Goal: Task Accomplishment & Management: Manage account settings

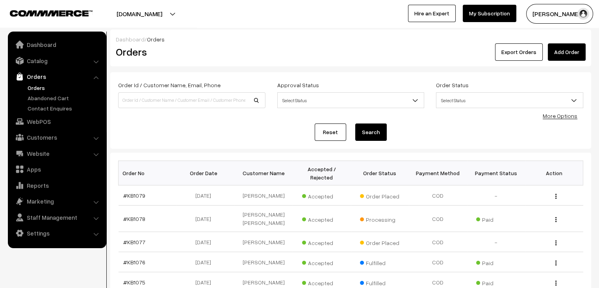
click at [56, 102] on ul "Orders" at bounding box center [57, 98] width 95 height 29
click at [60, 101] on link "Abandoned Cart" at bounding box center [65, 98] width 78 height 8
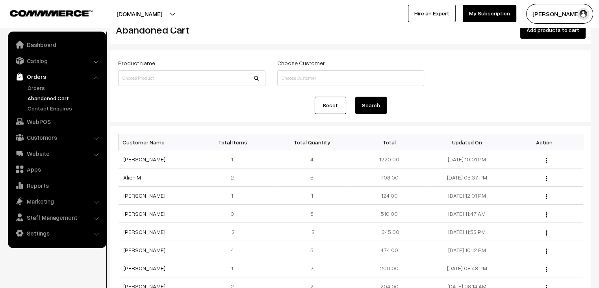
scroll to position [39, 0]
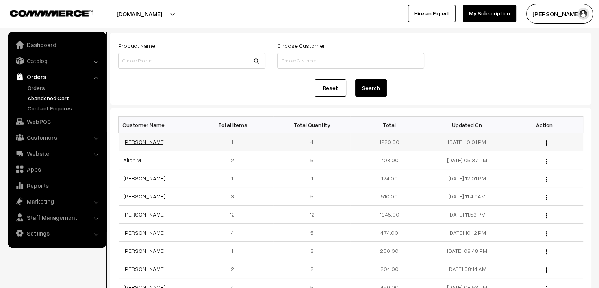
click at [139, 143] on link "Poonam Jangid" at bounding box center [144, 141] width 42 height 7
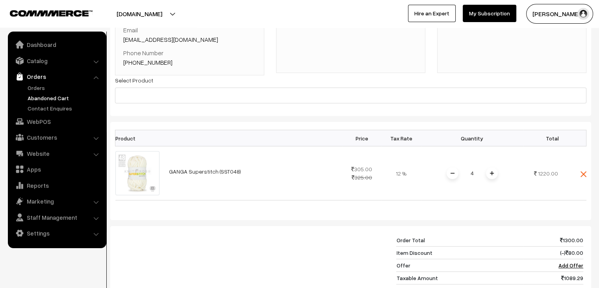
scroll to position [79, 0]
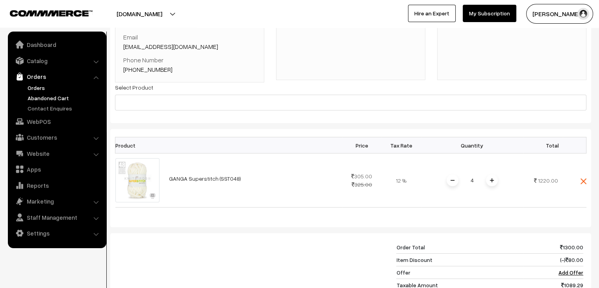
click at [35, 87] on link "Orders" at bounding box center [65, 88] width 78 height 8
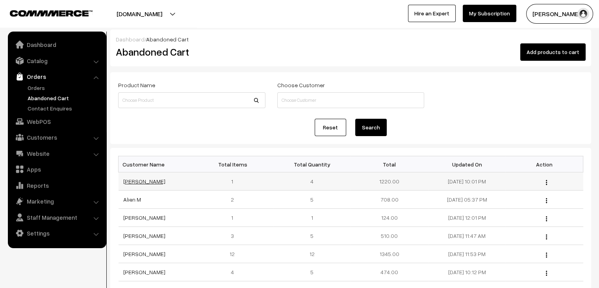
click at [149, 180] on link "Poonam Jangid" at bounding box center [144, 181] width 42 height 7
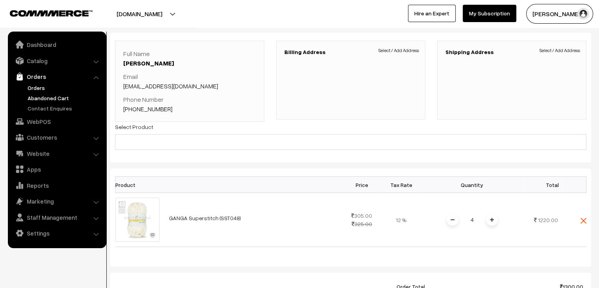
click at [38, 84] on link "Orders" at bounding box center [65, 88] width 78 height 8
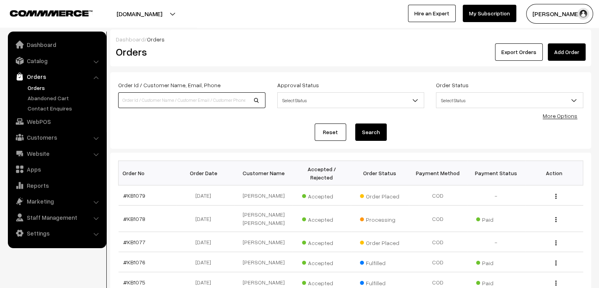
click at [126, 102] on input at bounding box center [191, 100] width 147 height 16
click at [57, 88] on link "Orders" at bounding box center [65, 88] width 78 height 8
click at [55, 102] on ul "Orders" at bounding box center [57, 98] width 95 height 29
click at [56, 100] on link "Abandoned Cart" at bounding box center [65, 98] width 78 height 8
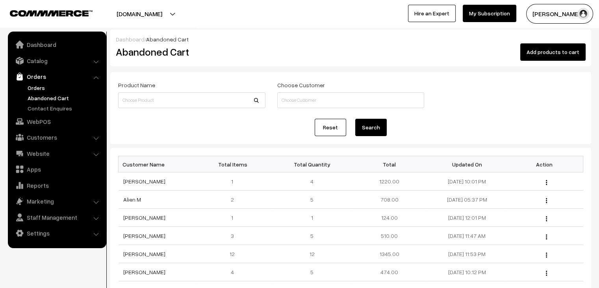
click at [36, 88] on link "Orders" at bounding box center [65, 88] width 78 height 8
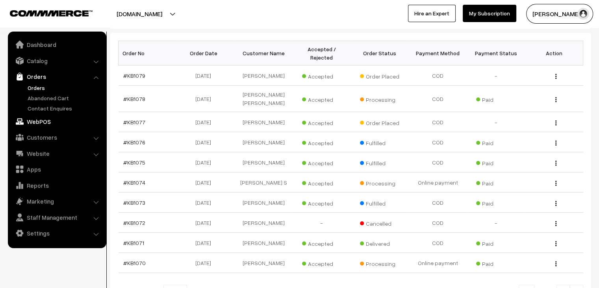
scroll to position [118, 0]
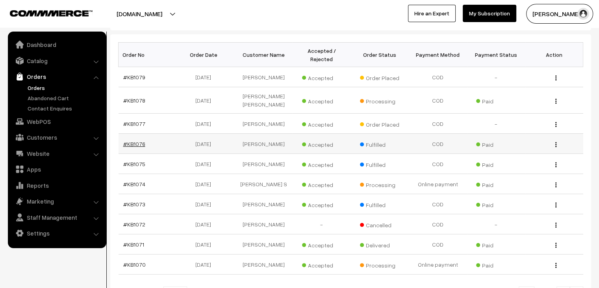
click at [138, 140] on link "#KB1076" at bounding box center [134, 143] width 22 height 7
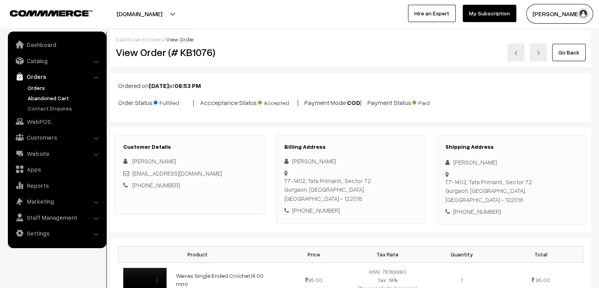
click at [45, 96] on link "Abandoned Cart" at bounding box center [65, 98] width 78 height 8
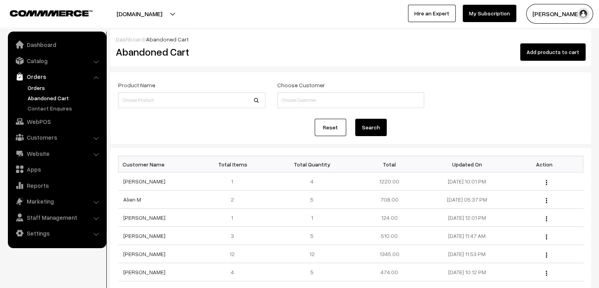
click at [45, 91] on link "Orders" at bounding box center [65, 88] width 78 height 8
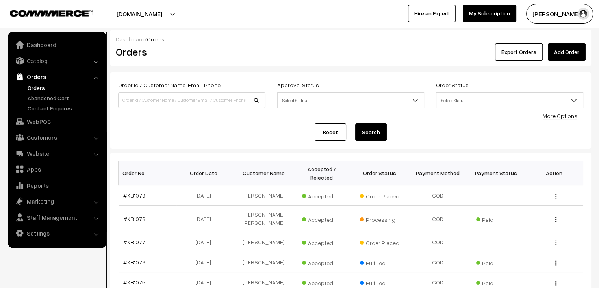
click at [41, 87] on link "Orders" at bounding box center [65, 88] width 78 height 8
click at [147, 106] on input at bounding box center [191, 100] width 147 height 16
click at [39, 89] on link "Orders" at bounding box center [65, 88] width 78 height 8
drag, startPoint x: 118, startPoint y: 76, endPoint x: 110, endPoint y: 84, distance: 11.4
click at [110, 84] on div "Order Id / Customer Name, Email, Phone Approval Status Select Status Awaiting A…" at bounding box center [350, 110] width 481 height 76
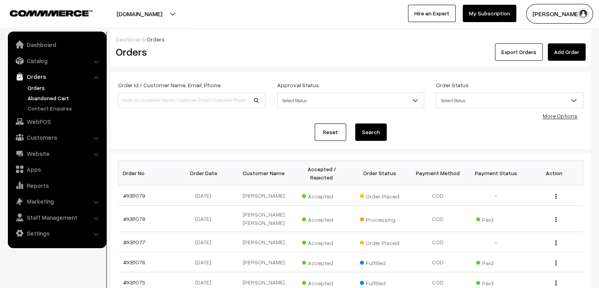
click at [57, 95] on link "Abandoned Cart" at bounding box center [65, 98] width 78 height 8
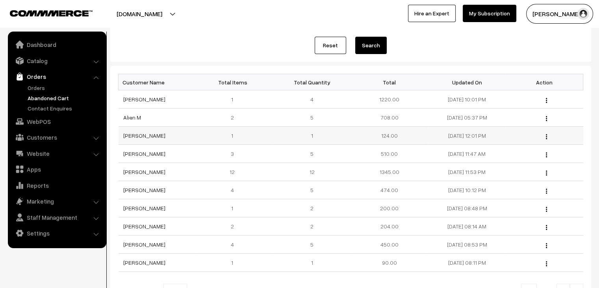
scroll to position [164, 0]
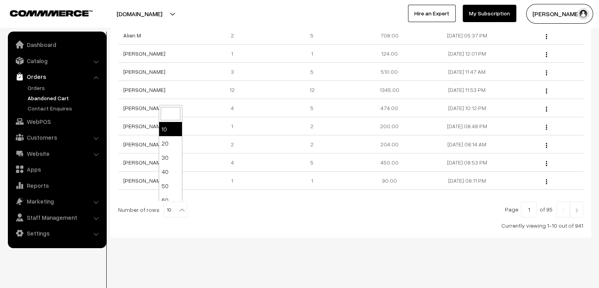
click at [178, 207] on b at bounding box center [182, 210] width 8 height 8
select select "100"
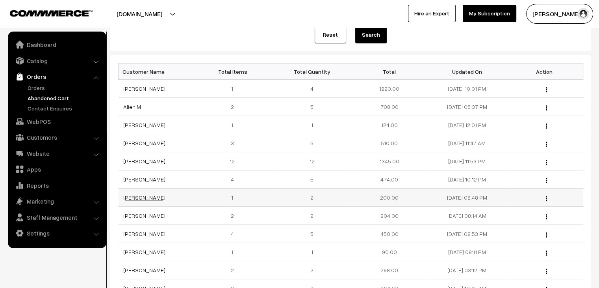
scroll to position [79, 0]
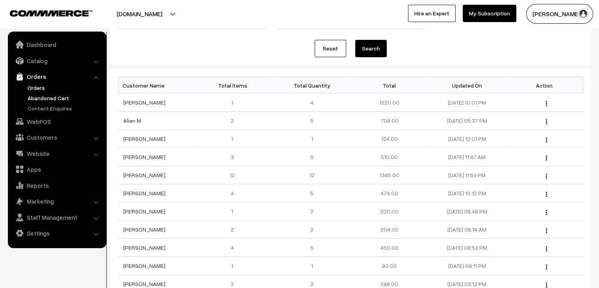
click at [51, 87] on link "Orders" at bounding box center [65, 88] width 78 height 8
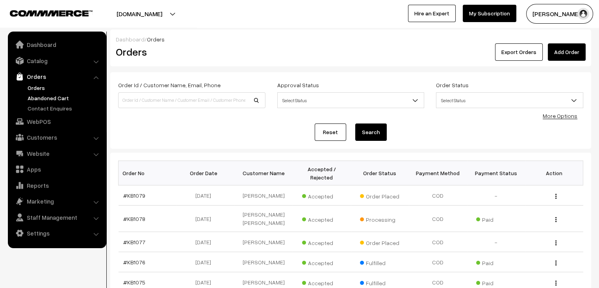
click at [57, 97] on link "Abandoned Cart" at bounding box center [65, 98] width 78 height 8
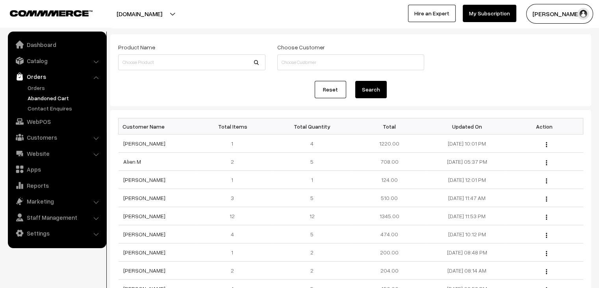
scroll to position [39, 0]
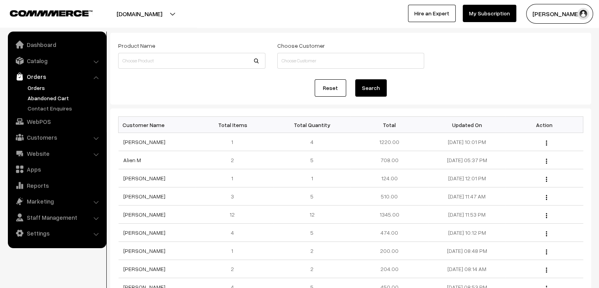
click at [33, 89] on link "Orders" at bounding box center [65, 88] width 78 height 8
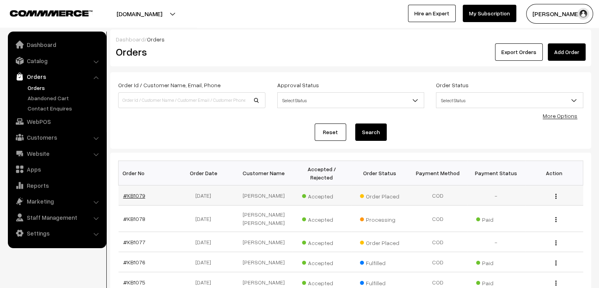
click at [137, 192] on link "#KB1079" at bounding box center [134, 195] width 22 height 7
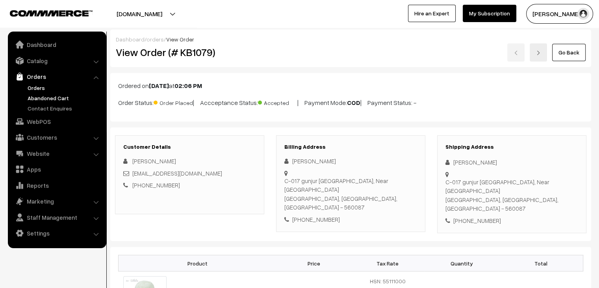
click at [55, 99] on link "Abandoned Cart" at bounding box center [65, 98] width 78 height 8
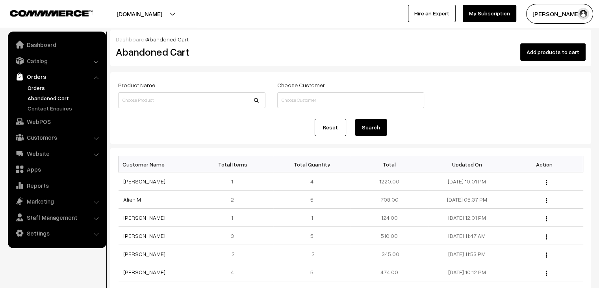
click at [39, 91] on link "Orders" at bounding box center [65, 88] width 78 height 8
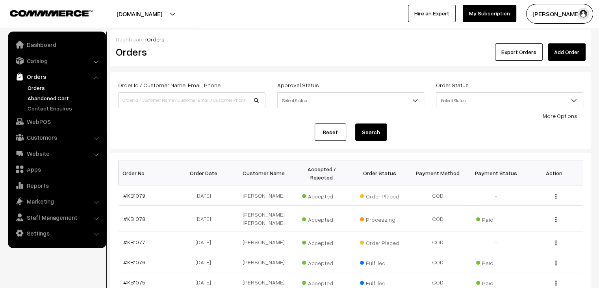
click at [32, 95] on link "Abandoned Cart" at bounding box center [65, 98] width 78 height 8
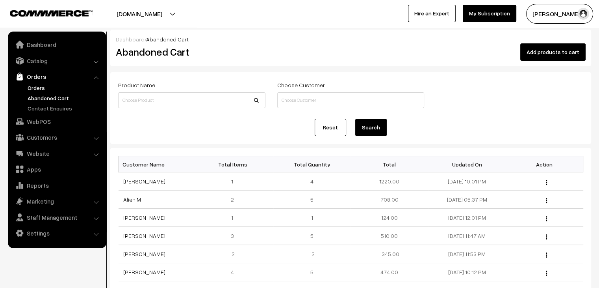
click at [42, 87] on link "Orders" at bounding box center [65, 88] width 78 height 8
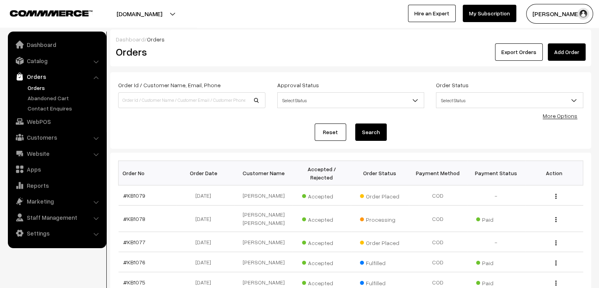
click at [48, 86] on link "Orders" at bounding box center [65, 88] width 78 height 8
drag, startPoint x: 0, startPoint y: 0, endPoint x: 48, endPoint y: 86, distance: 98.2
click at [48, 86] on link "Orders" at bounding box center [65, 88] width 78 height 8
click at [50, 95] on link "Abandoned Cart" at bounding box center [65, 98] width 78 height 8
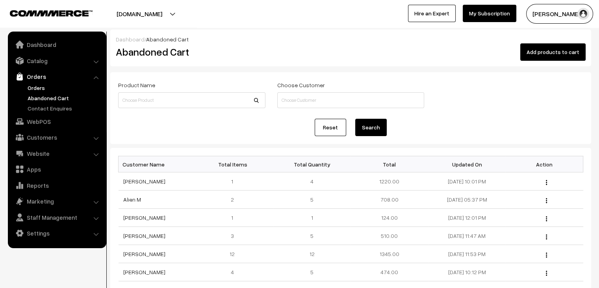
click at [50, 88] on link "Orders" at bounding box center [65, 88] width 78 height 8
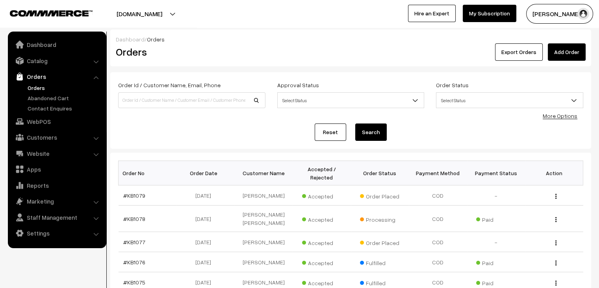
click at [46, 102] on ul "Orders" at bounding box center [57, 98] width 95 height 29
click at [46, 100] on link "Abandoned Cart" at bounding box center [65, 98] width 78 height 8
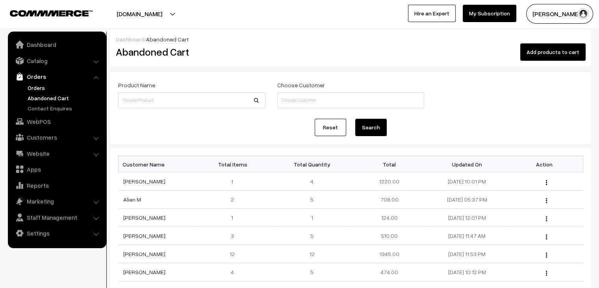
click at [54, 87] on link "Orders" at bounding box center [65, 88] width 78 height 8
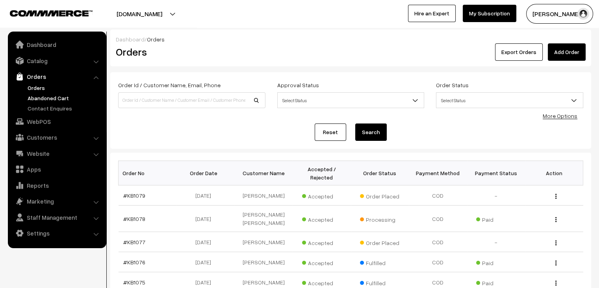
click at [54, 95] on link "Abandoned Cart" at bounding box center [65, 98] width 78 height 8
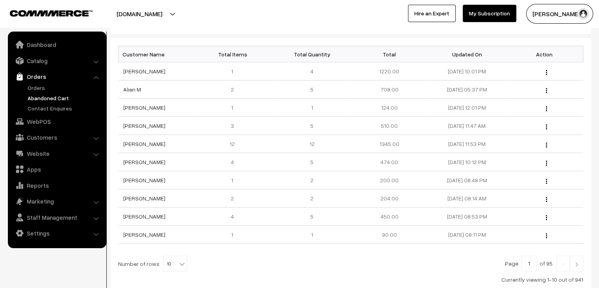
scroll to position [118, 0]
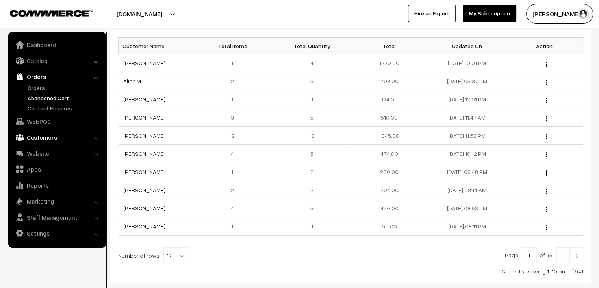
click at [39, 142] on link "Customers" at bounding box center [57, 137] width 94 height 14
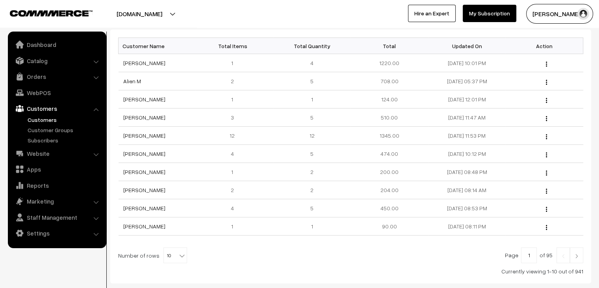
click at [35, 117] on link "Customers" at bounding box center [65, 119] width 78 height 8
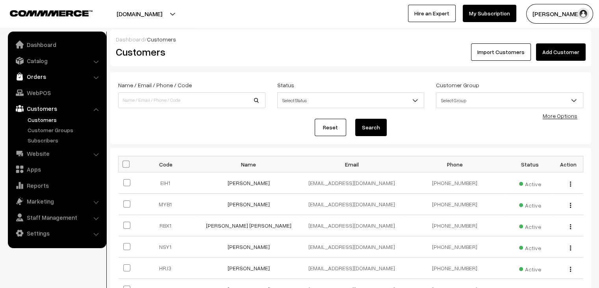
click at [37, 82] on link "Orders" at bounding box center [57, 76] width 94 height 14
click at [43, 97] on link "Abandoned Cart" at bounding box center [65, 98] width 78 height 8
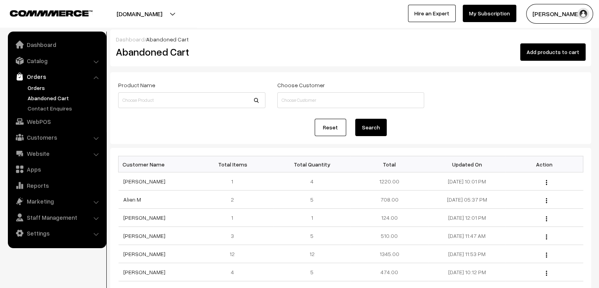
click at [37, 87] on link "Orders" at bounding box center [65, 88] width 78 height 8
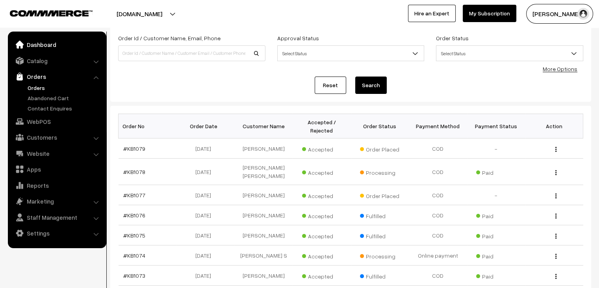
scroll to position [79, 0]
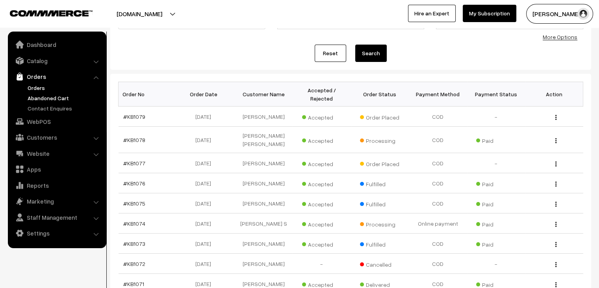
click at [59, 95] on link "Abandoned Cart" at bounding box center [65, 98] width 78 height 8
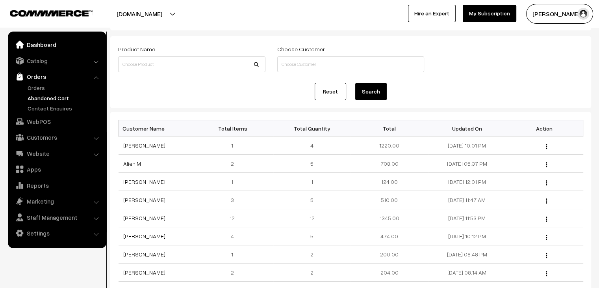
scroll to position [158, 0]
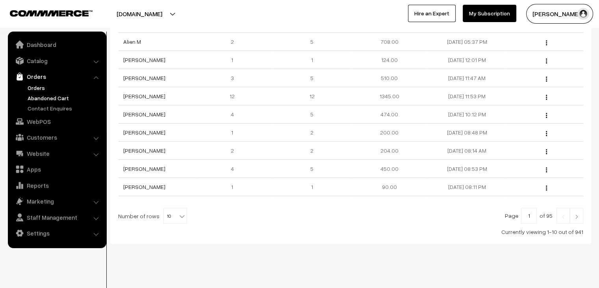
click at [55, 89] on link "Orders" at bounding box center [65, 88] width 78 height 8
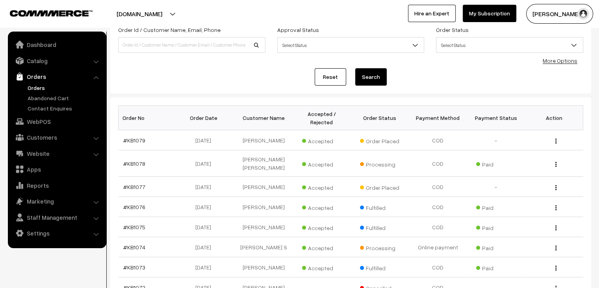
scroll to position [39, 0]
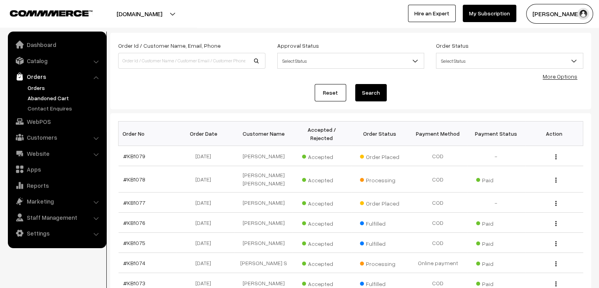
click at [50, 100] on link "Abandoned Cart" at bounding box center [65, 98] width 78 height 8
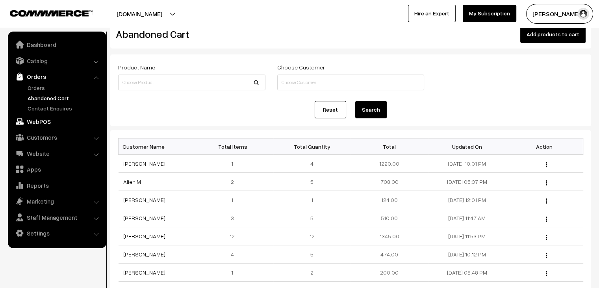
scroll to position [79, 0]
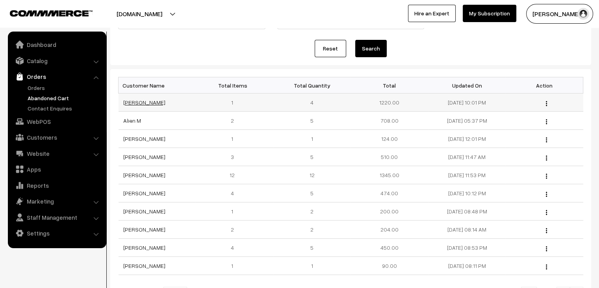
click at [139, 100] on link "Poonam Jangid" at bounding box center [144, 102] width 42 height 7
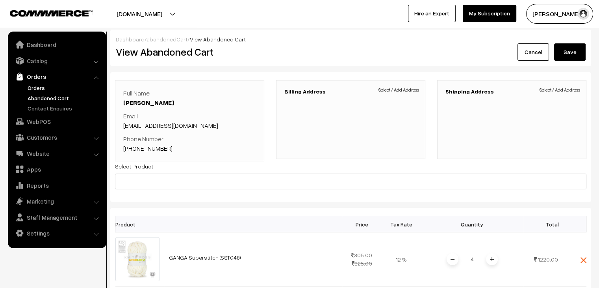
click at [48, 88] on link "Orders" at bounding box center [65, 88] width 78 height 8
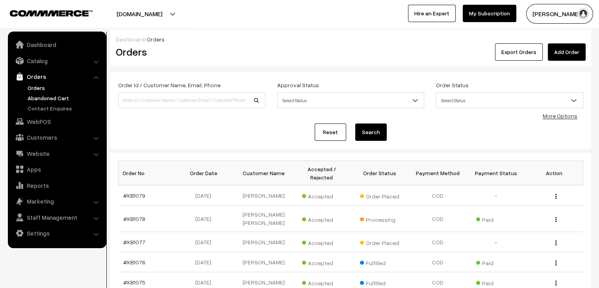
click at [46, 98] on link "Abandoned Cart" at bounding box center [65, 98] width 78 height 8
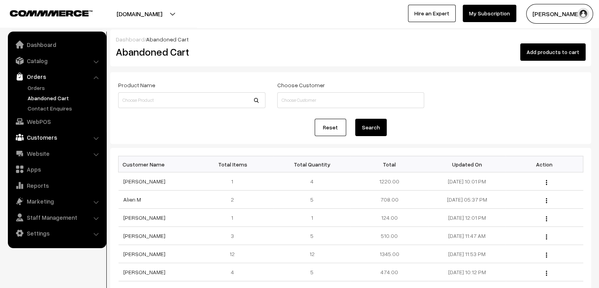
click at [57, 135] on link "Customers" at bounding box center [57, 137] width 94 height 14
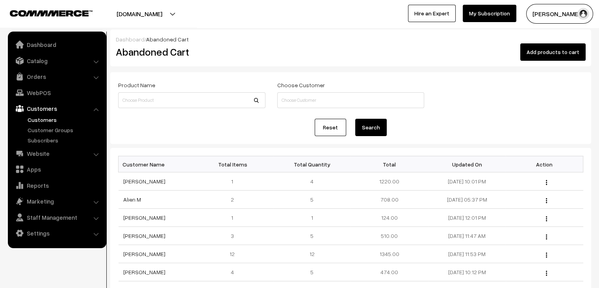
click at [45, 121] on link "Customers" at bounding box center [65, 119] width 78 height 8
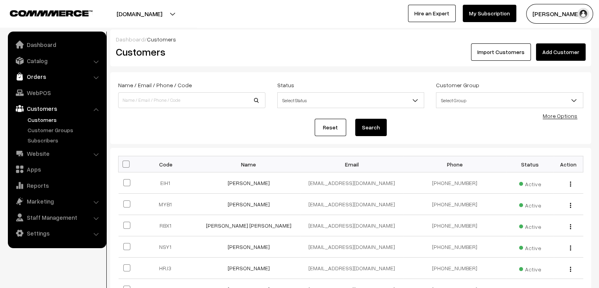
click at [31, 73] on link "Orders" at bounding box center [57, 76] width 94 height 14
click at [36, 88] on link "Orders" at bounding box center [65, 88] width 78 height 8
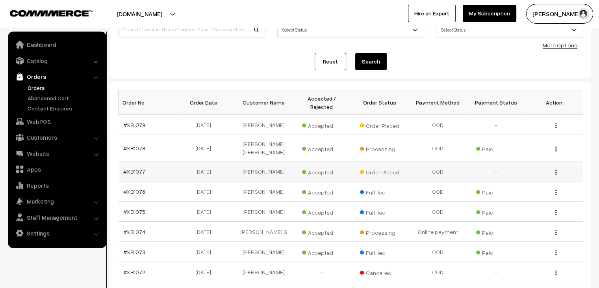
scroll to position [79, 0]
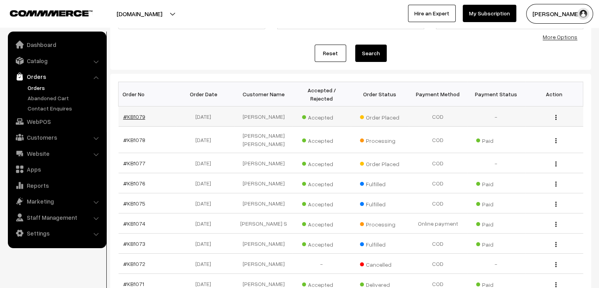
click at [141, 113] on link "#KB1079" at bounding box center [134, 116] width 22 height 7
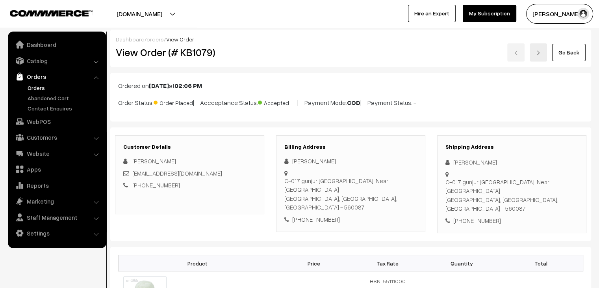
click at [58, 103] on ul "Orders" at bounding box center [57, 98] width 95 height 29
click at [60, 97] on link "Abandoned Cart" at bounding box center [65, 98] width 78 height 8
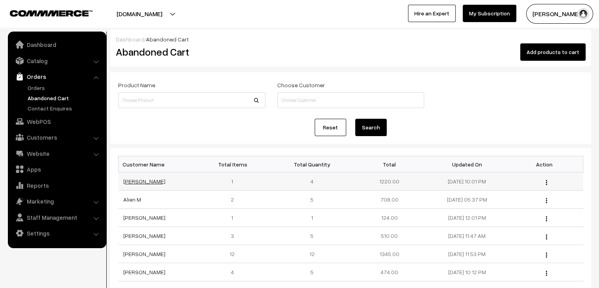
click at [151, 182] on link "[PERSON_NAME]" at bounding box center [144, 181] width 42 height 7
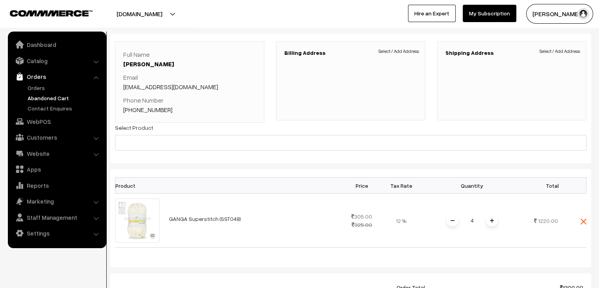
scroll to position [39, 0]
click at [32, 91] on link "Orders" at bounding box center [65, 88] width 78 height 8
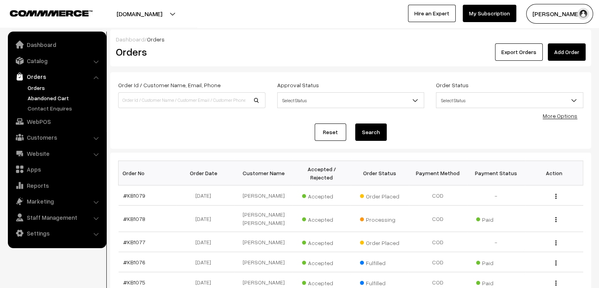
click at [54, 98] on link "Abandoned Cart" at bounding box center [65, 98] width 78 height 8
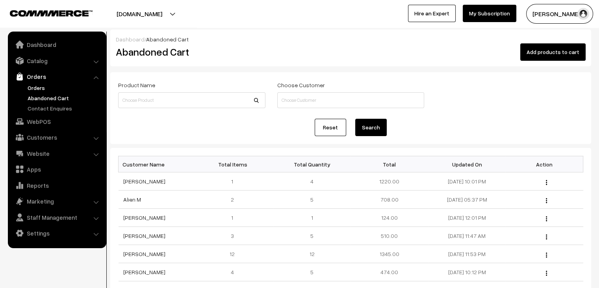
click at [44, 86] on link "Orders" at bounding box center [65, 88] width 78 height 8
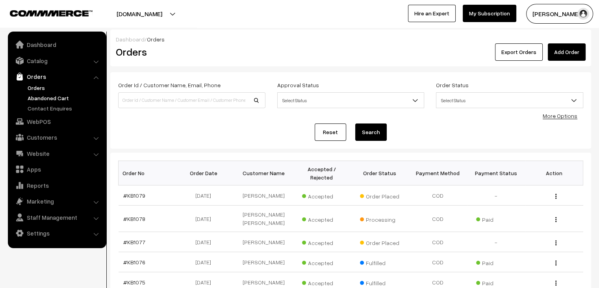
click at [45, 94] on link "Abandoned Cart" at bounding box center [65, 98] width 78 height 8
click at [43, 97] on link "Abandoned Cart" at bounding box center [65, 98] width 78 height 8
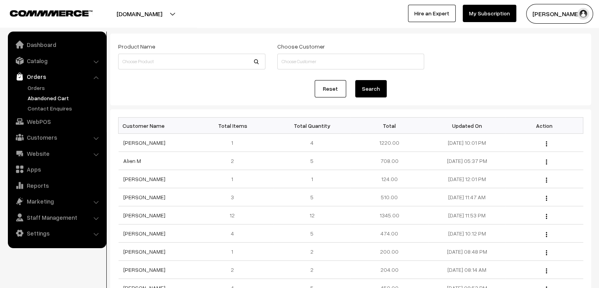
scroll to position [39, 0]
click at [144, 139] on link "[PERSON_NAME]" at bounding box center [144, 141] width 42 height 7
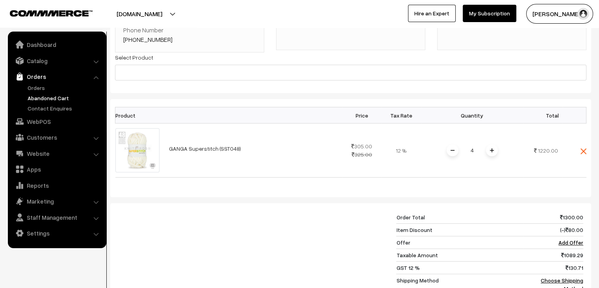
scroll to position [118, 0]
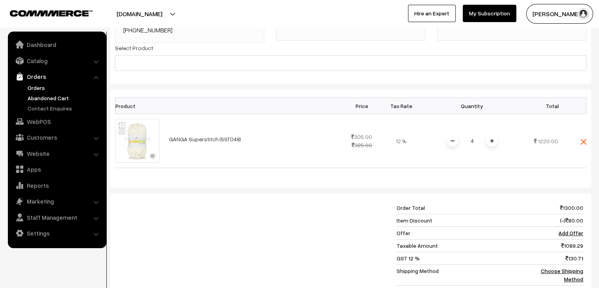
click at [34, 90] on link "Orders" at bounding box center [65, 88] width 78 height 8
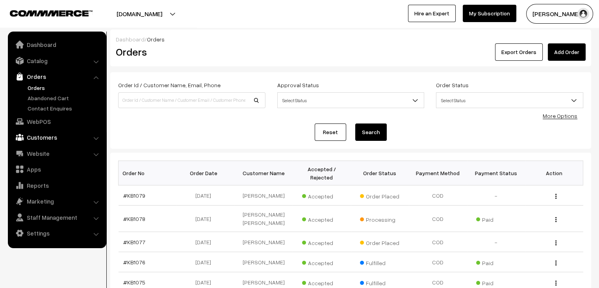
click at [50, 135] on link "Customers" at bounding box center [57, 137] width 94 height 14
click at [45, 121] on link "Customers" at bounding box center [65, 119] width 78 height 8
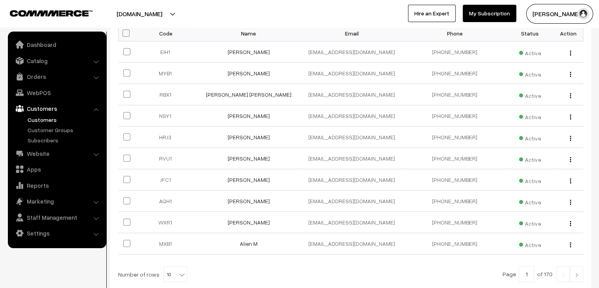
scroll to position [158, 0]
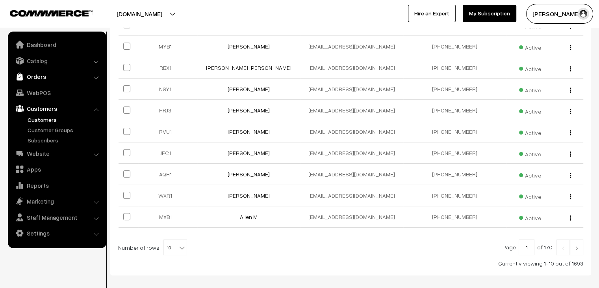
click at [35, 80] on link "Orders" at bounding box center [57, 76] width 94 height 14
click at [39, 94] on link "Abandoned Cart" at bounding box center [65, 98] width 78 height 8
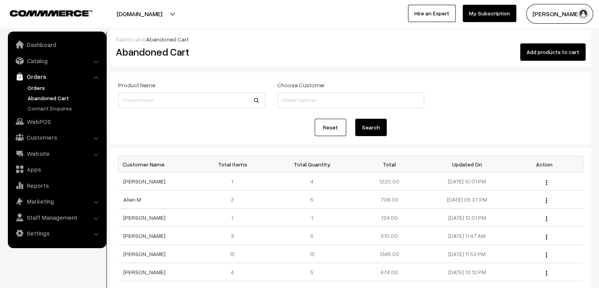
click at [36, 84] on link "Orders" at bounding box center [65, 88] width 78 height 8
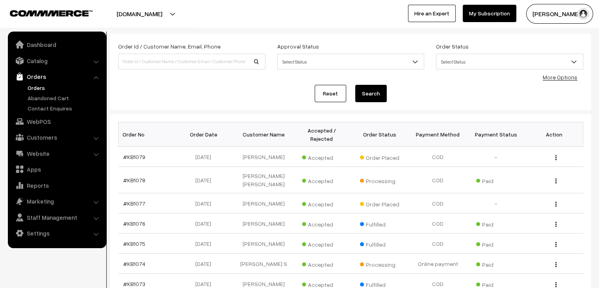
scroll to position [39, 0]
click at [132, 176] on link "#KB1078" at bounding box center [134, 179] width 22 height 7
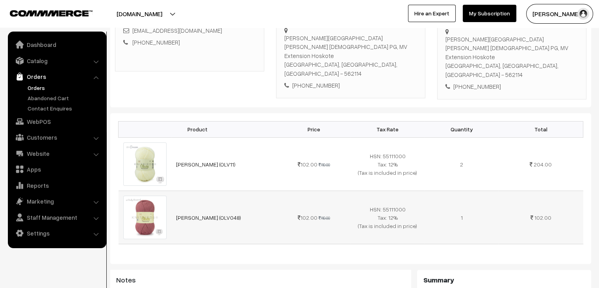
scroll to position [197, 0]
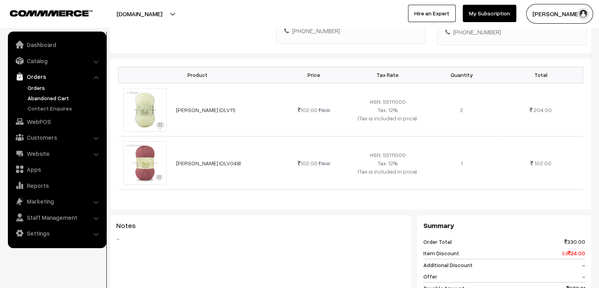
click at [45, 98] on link "Abandoned Cart" at bounding box center [65, 98] width 78 height 8
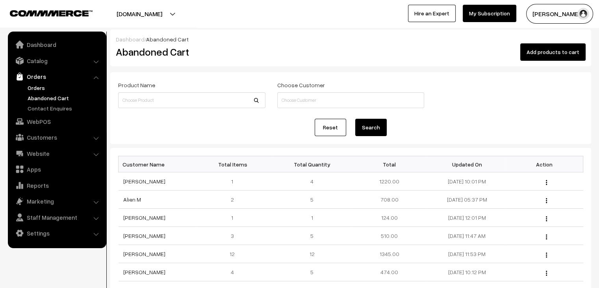
click at [35, 88] on link "Orders" at bounding box center [65, 88] width 78 height 8
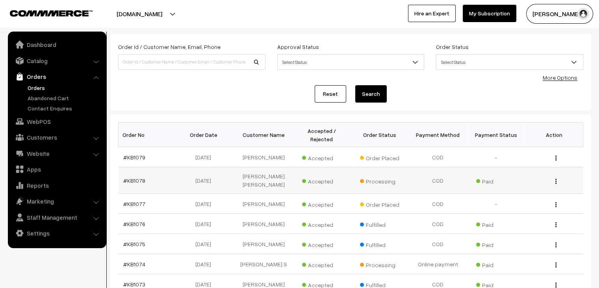
scroll to position [39, 0]
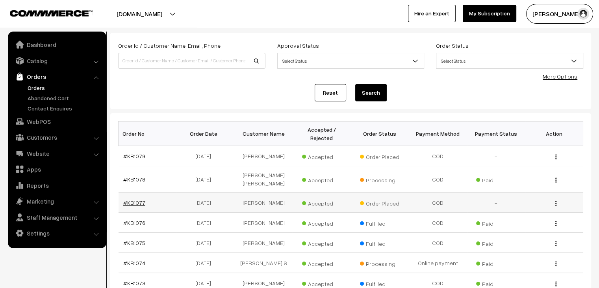
click at [134, 199] on link "#KB1077" at bounding box center [134, 202] width 22 height 7
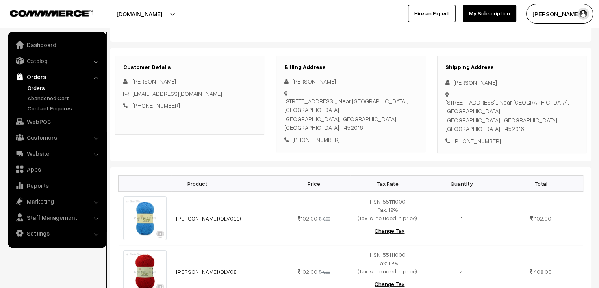
scroll to position [79, 0]
click at [32, 97] on link "Abandoned Cart" at bounding box center [65, 98] width 78 height 8
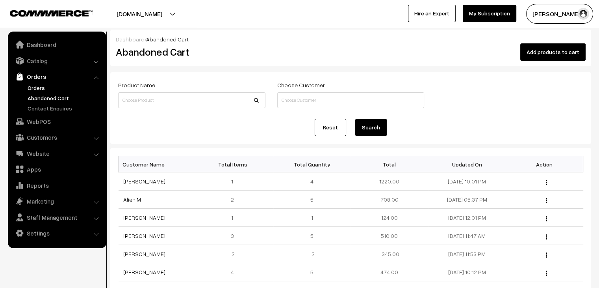
click at [32, 91] on link "Orders" at bounding box center [65, 88] width 78 height 8
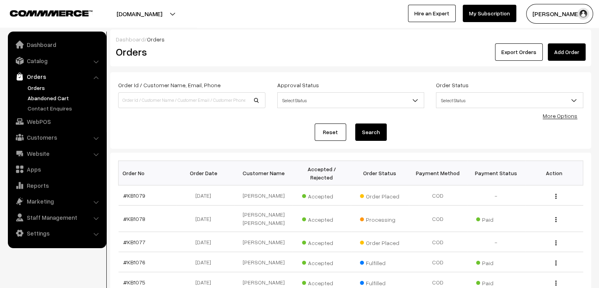
click at [43, 98] on link "Abandoned Cart" at bounding box center [65, 98] width 78 height 8
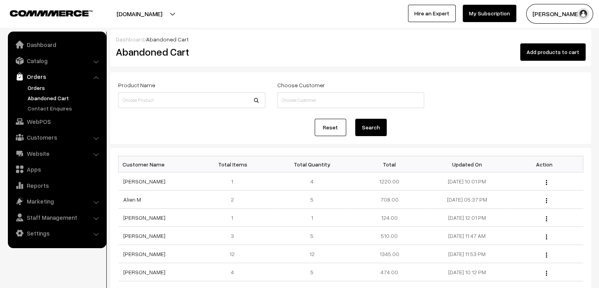
click at [46, 87] on link "Orders" at bounding box center [65, 88] width 78 height 8
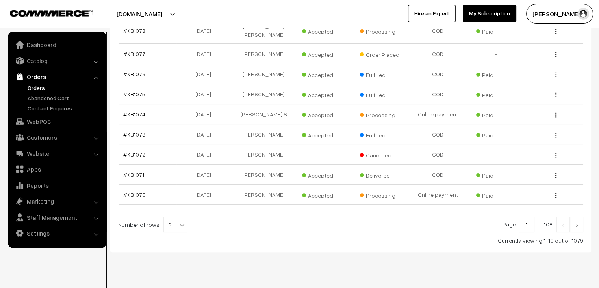
click at [167, 217] on span "10" at bounding box center [175, 225] width 23 height 16
click at [126, 184] on td "#KB1070" at bounding box center [148, 194] width 58 height 20
click at [129, 171] on link "#KB1071" at bounding box center [133, 174] width 21 height 7
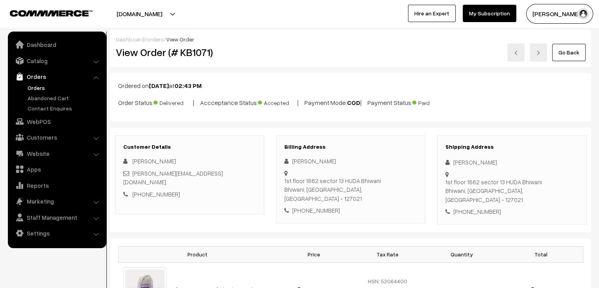
click at [33, 90] on link "Orders" at bounding box center [65, 88] width 78 height 8
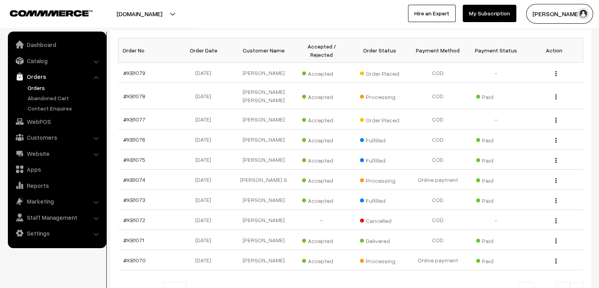
scroll to position [118, 0]
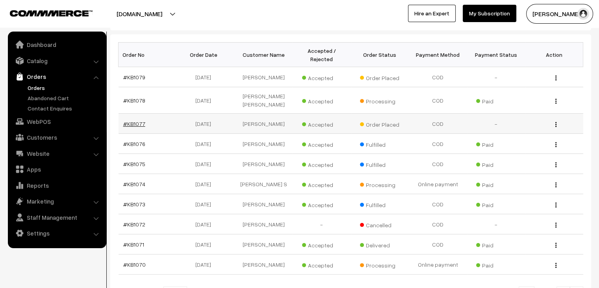
click at [136, 120] on link "#KB1077" at bounding box center [134, 123] width 22 height 7
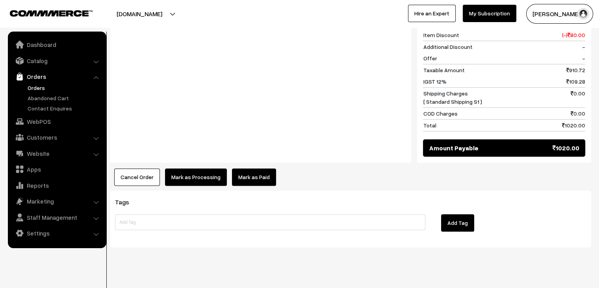
click at [241, 168] on link "Mark as Paid" at bounding box center [254, 176] width 44 height 17
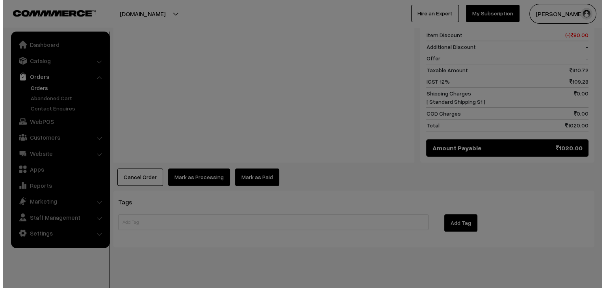
scroll to position [515, 0]
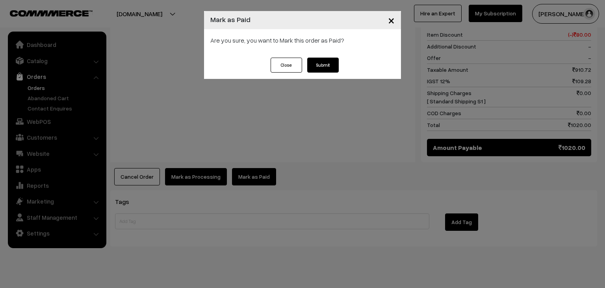
click at [326, 67] on button "Submit" at bounding box center [323, 65] width 32 height 15
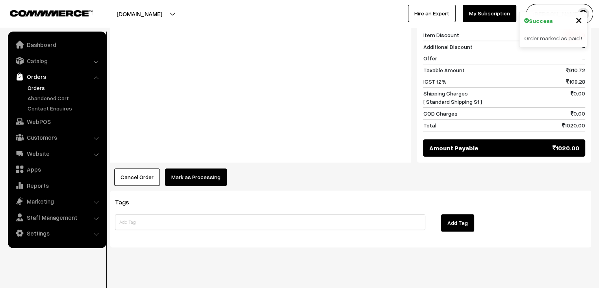
click at [203, 168] on button "Mark as Processing" at bounding box center [196, 176] width 62 height 17
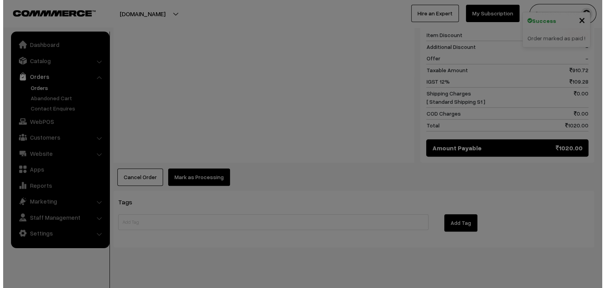
scroll to position [515, 0]
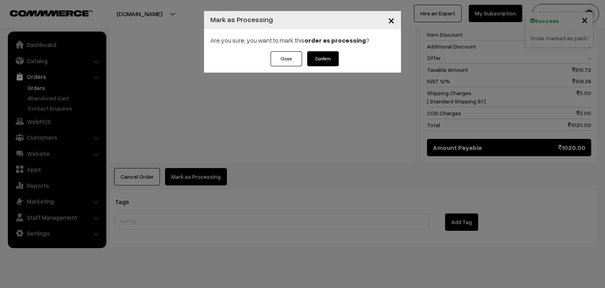
click at [317, 59] on button "Confirm" at bounding box center [323, 58] width 32 height 15
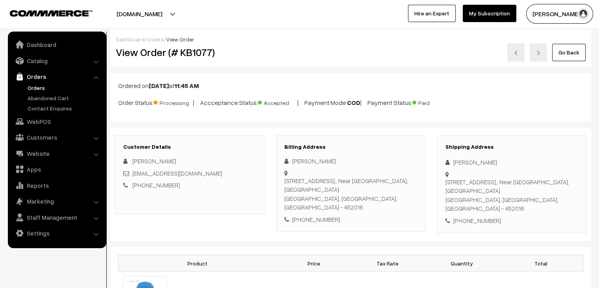
click at [32, 91] on link "Orders" at bounding box center [65, 88] width 78 height 8
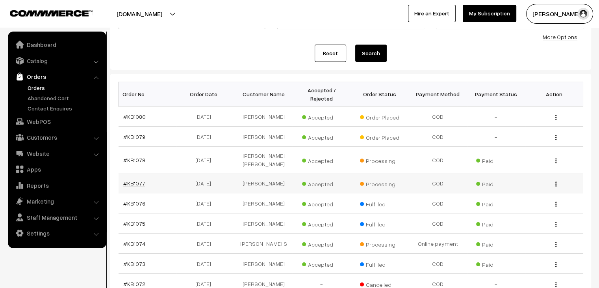
click at [131, 180] on link "#KB1077" at bounding box center [134, 183] width 22 height 7
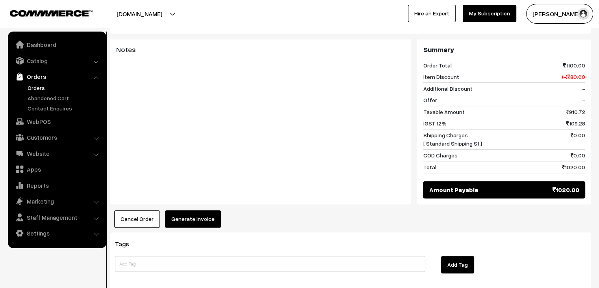
click at [196, 210] on button "Generate Invoice" at bounding box center [193, 218] width 56 height 17
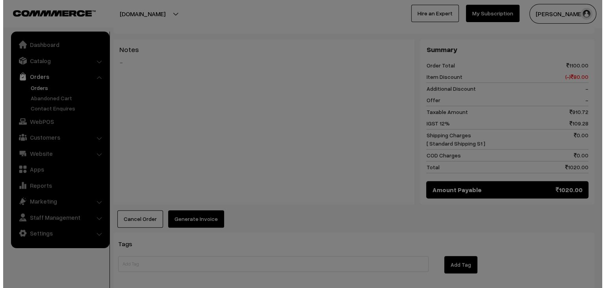
scroll to position [473, 0]
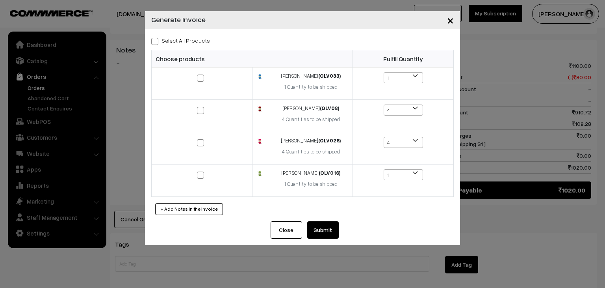
click at [179, 43] on label "Select All Products" at bounding box center [180, 40] width 59 height 8
click at [156, 43] on input "Select All Products" at bounding box center [153, 39] width 5 height 5
checkbox input "true"
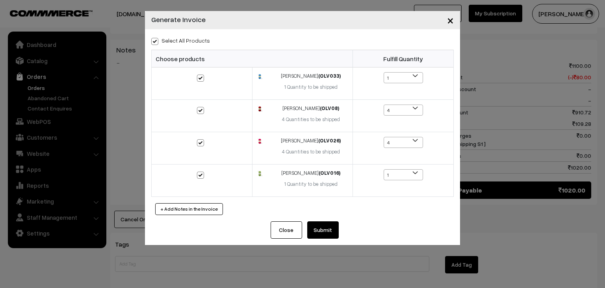
checkbox input "true"
click at [315, 233] on button "Submit" at bounding box center [323, 229] width 32 height 17
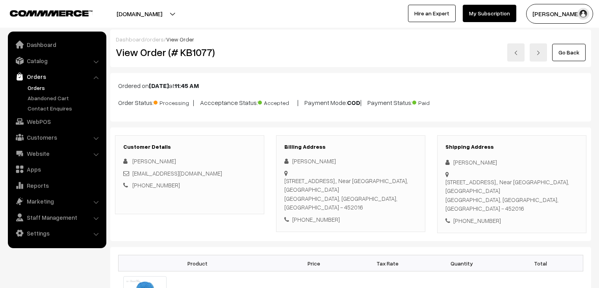
scroll to position [470, 0]
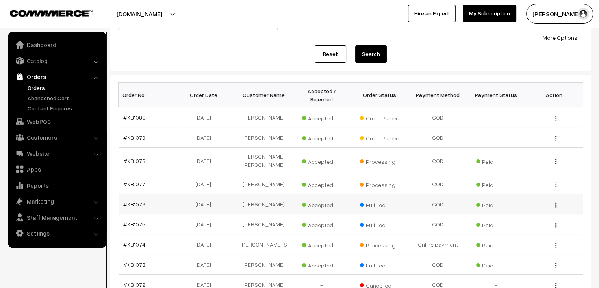
scroll to position [79, 0]
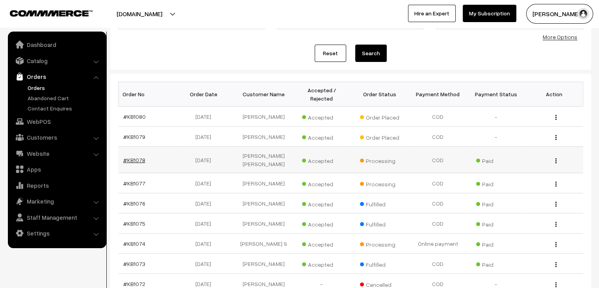
click at [136, 156] on link "#KB1078" at bounding box center [134, 159] width 22 height 7
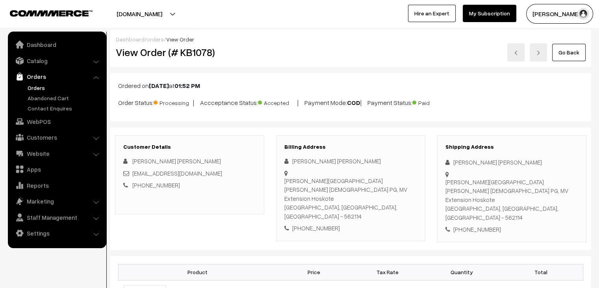
click at [28, 84] on link "Orders" at bounding box center [65, 88] width 78 height 8
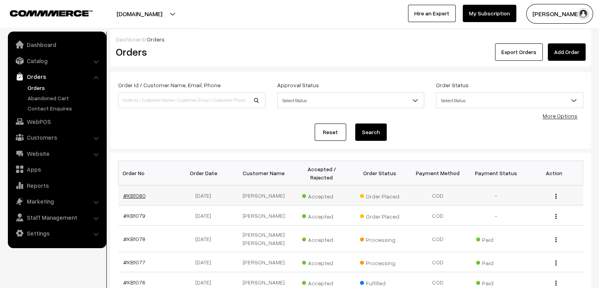
click at [138, 192] on link "#KB1080" at bounding box center [134, 195] width 22 height 7
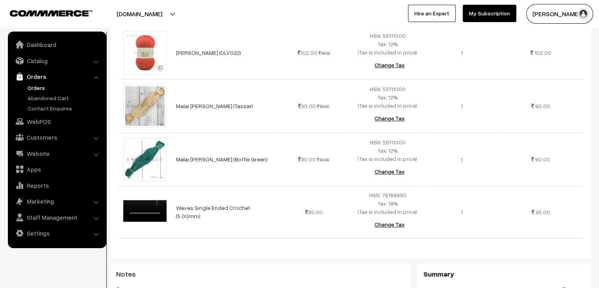
scroll to position [827, 0]
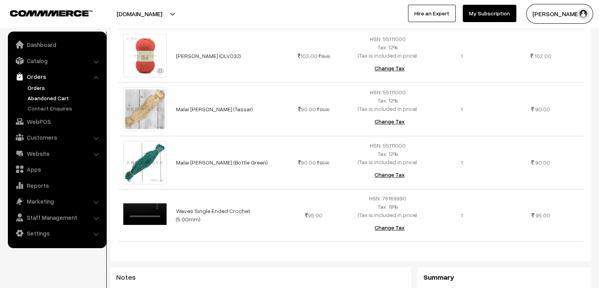
click at [41, 97] on link "Abandoned Cart" at bounding box center [65, 98] width 78 height 8
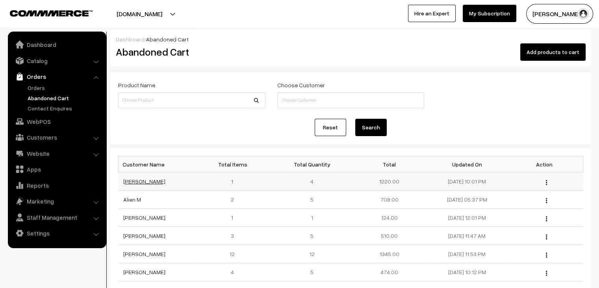
click at [132, 183] on link "[PERSON_NAME]" at bounding box center [144, 181] width 42 height 7
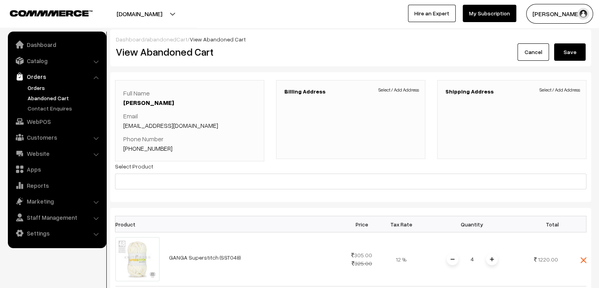
click at [41, 86] on link "Orders" at bounding box center [65, 88] width 78 height 8
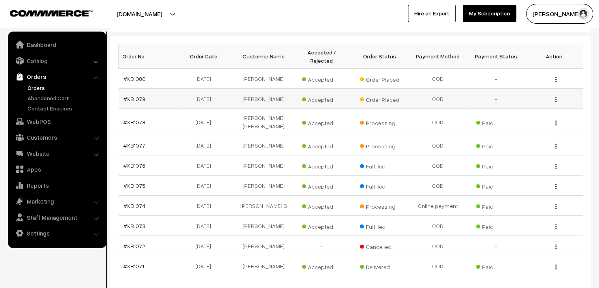
scroll to position [118, 0]
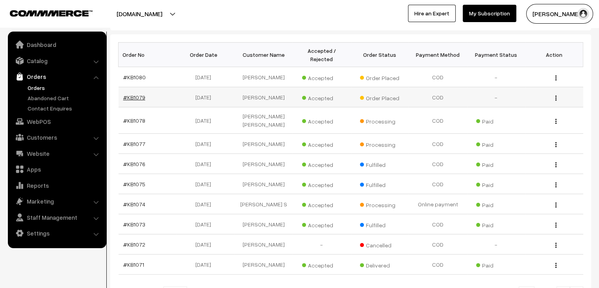
click at [129, 94] on link "#KB1079" at bounding box center [134, 97] width 22 height 7
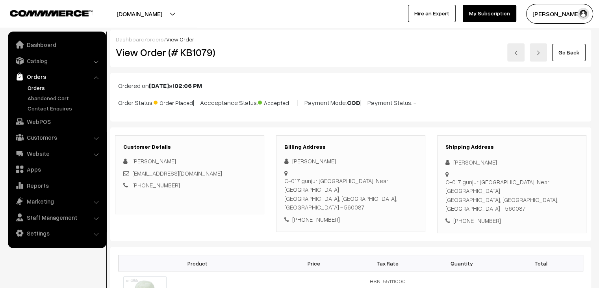
click at [157, 40] on link "orders" at bounding box center [155, 39] width 17 height 7
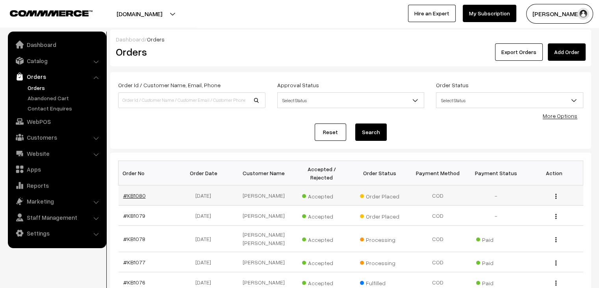
click at [136, 192] on link "#KB1080" at bounding box center [134, 195] width 22 height 7
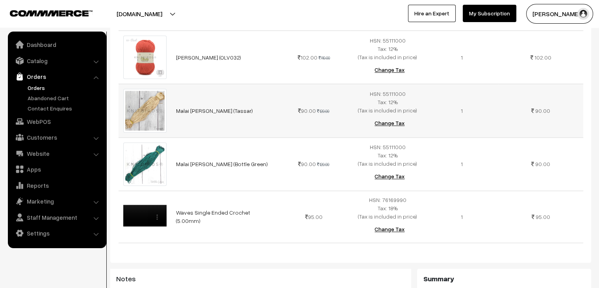
scroll to position [788, 0]
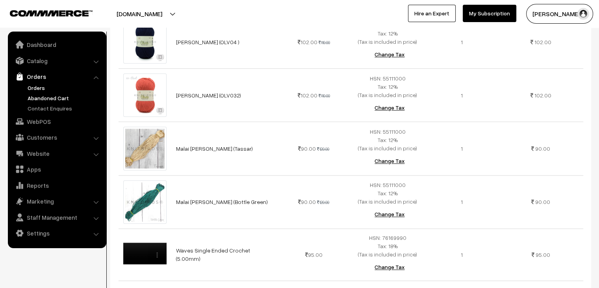
click at [41, 96] on link "Abandoned Cart" at bounding box center [65, 98] width 78 height 8
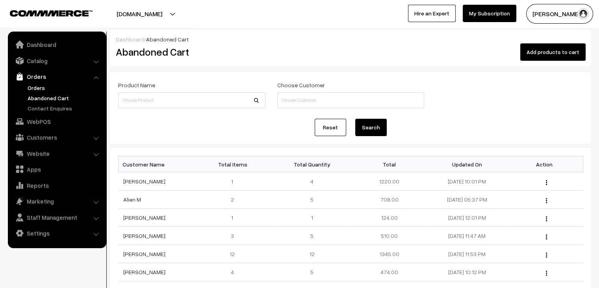
click at [32, 85] on link "Orders" at bounding box center [65, 88] width 78 height 8
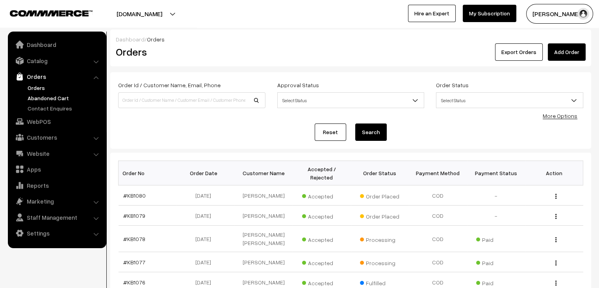
click at [28, 98] on link "Abandoned Cart" at bounding box center [65, 98] width 78 height 8
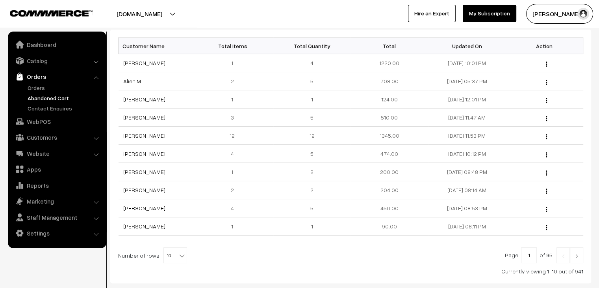
click at [35, 82] on link "Orders" at bounding box center [57, 76] width 94 height 14
click at [38, 87] on link "Orders" at bounding box center [65, 88] width 78 height 8
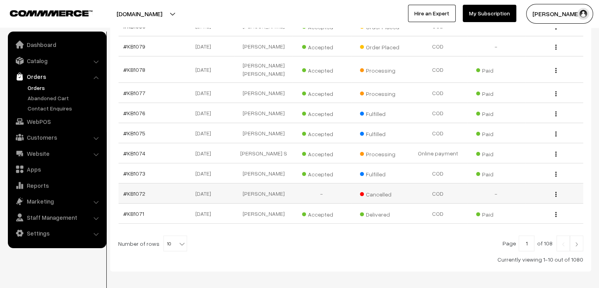
scroll to position [188, 0]
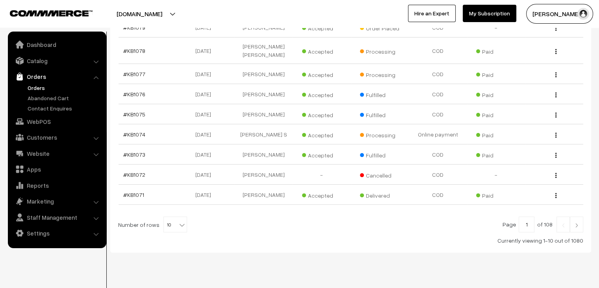
click at [178, 221] on b at bounding box center [182, 225] width 8 height 8
click at [51, 101] on link "Abandoned Cart" at bounding box center [65, 98] width 78 height 8
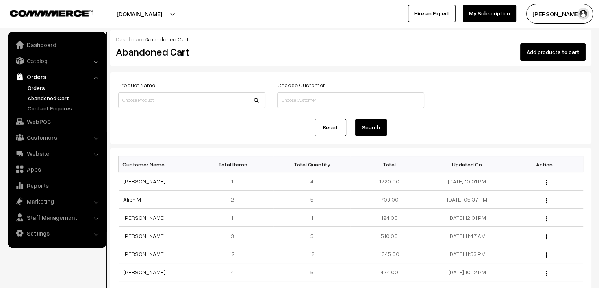
click at [34, 90] on link "Orders" at bounding box center [65, 88] width 78 height 8
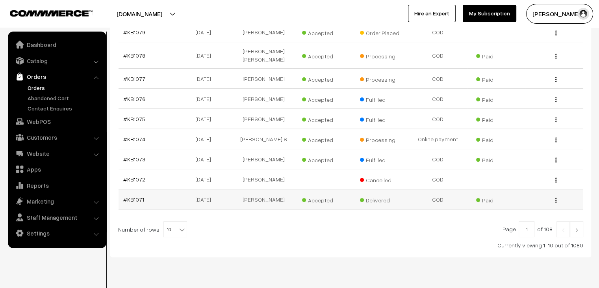
scroll to position [188, 0]
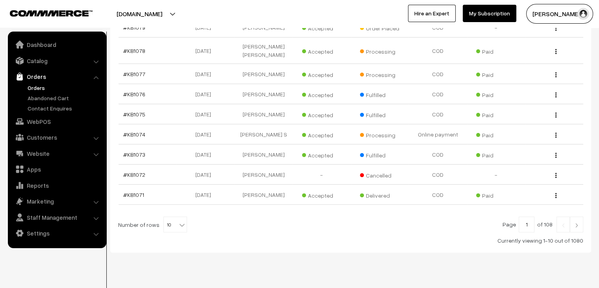
click at [178, 221] on b at bounding box center [182, 225] width 8 height 8
select select "100"
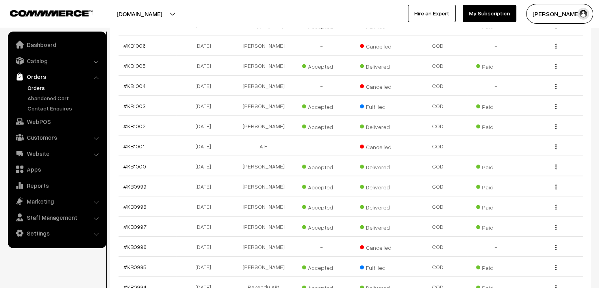
scroll to position [1680, 0]
drag, startPoint x: 140, startPoint y: 193, endPoint x: 266, endPoint y: 202, distance: 126.4
click at [266, 237] on td "Chetpelly Rishitha" at bounding box center [264, 247] width 58 height 20
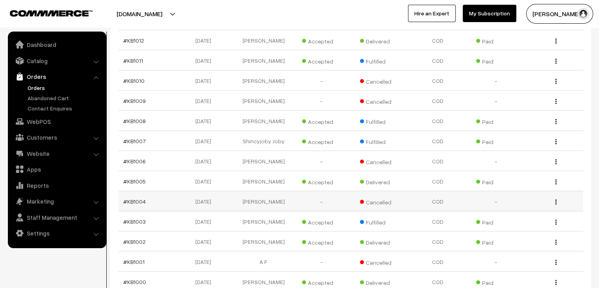
scroll to position [1562, 0]
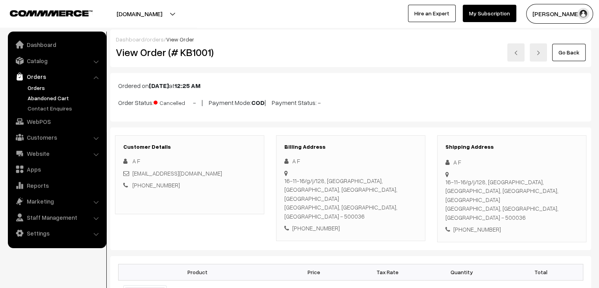
click at [60, 99] on link "Abandoned Cart" at bounding box center [65, 98] width 78 height 8
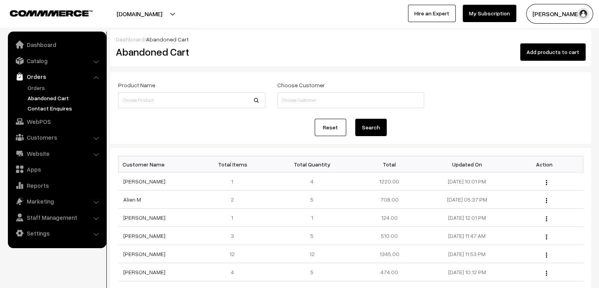
click at [58, 111] on link "Contact Enquires" at bounding box center [65, 108] width 78 height 8
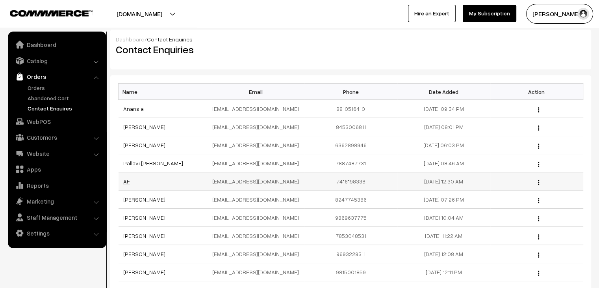
click at [125, 184] on td "AF" at bounding box center [165, 181] width 93 height 18
click at [126, 182] on link "AF" at bounding box center [126, 181] width 7 height 7
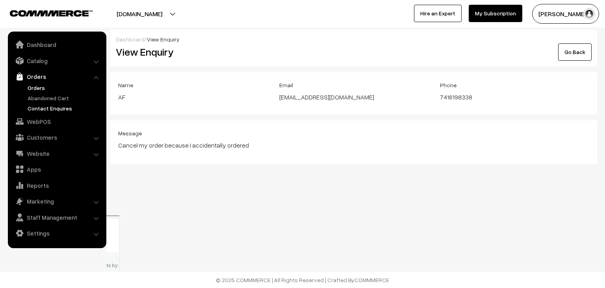
click at [42, 89] on link "Orders" at bounding box center [65, 88] width 78 height 8
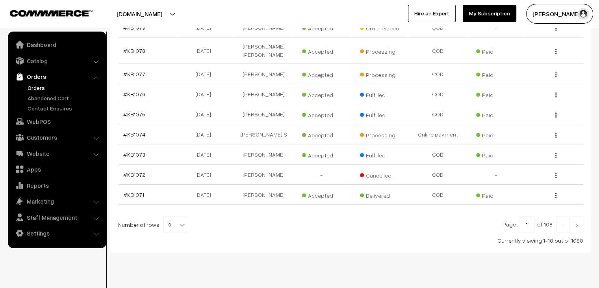
click at [164, 217] on span "10" at bounding box center [175, 225] width 23 height 16
select select "100"
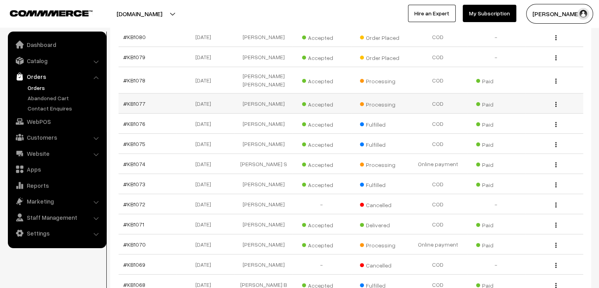
scroll to position [158, 0]
click at [134, 54] on link "#KB1079" at bounding box center [134, 57] width 22 height 7
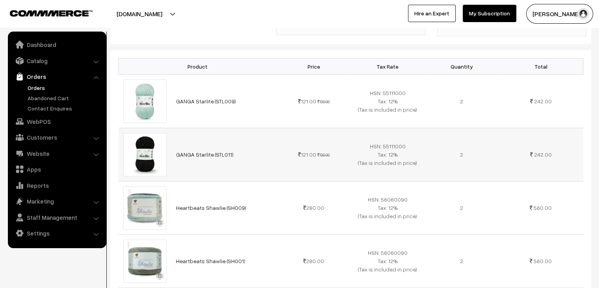
scroll to position [197, 0]
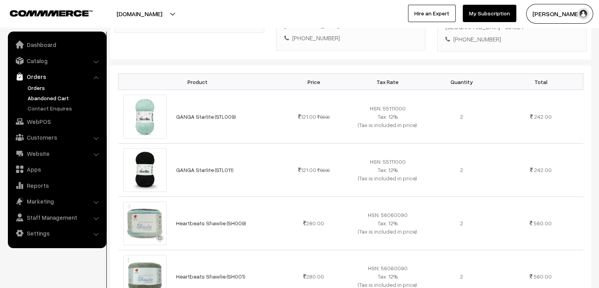
click at [65, 97] on link "Abandoned Cart" at bounding box center [65, 98] width 78 height 8
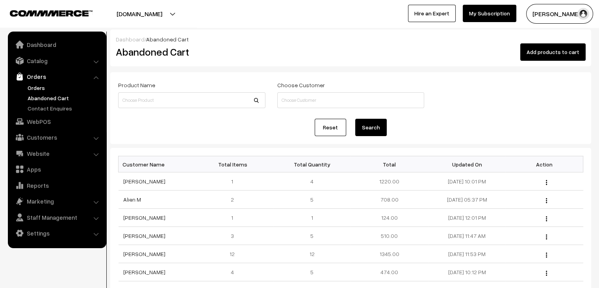
click at [39, 89] on link "Orders" at bounding box center [65, 88] width 78 height 8
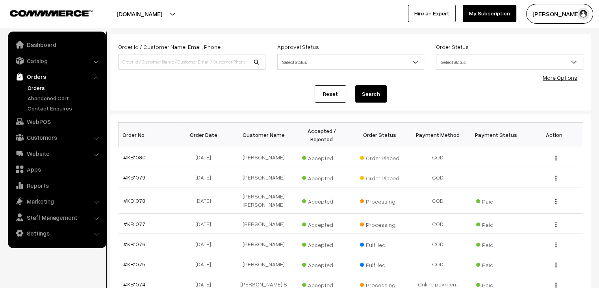
scroll to position [39, 0]
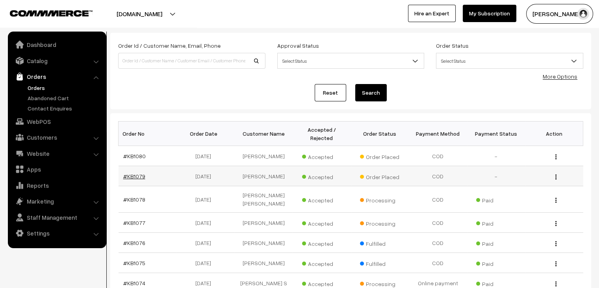
click at [138, 173] on link "#KB1079" at bounding box center [134, 176] width 22 height 7
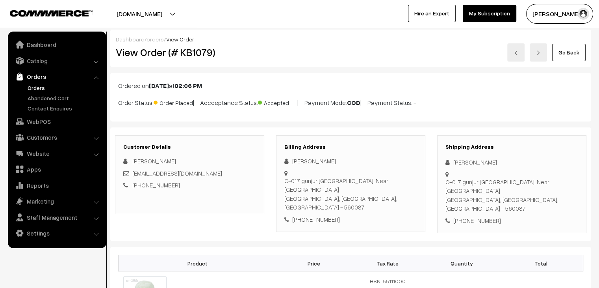
click at [31, 88] on link "Orders" at bounding box center [65, 88] width 78 height 8
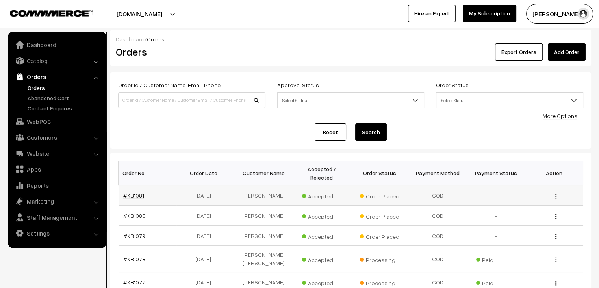
click at [138, 192] on link "#KB1081" at bounding box center [133, 195] width 21 height 7
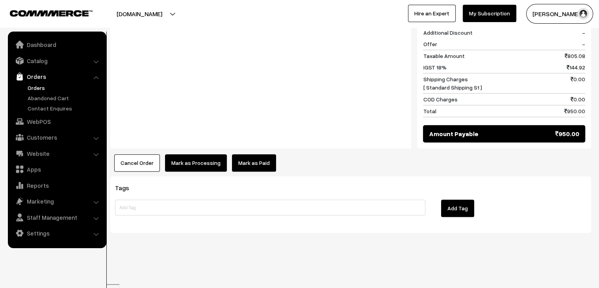
scroll to position [402, 0]
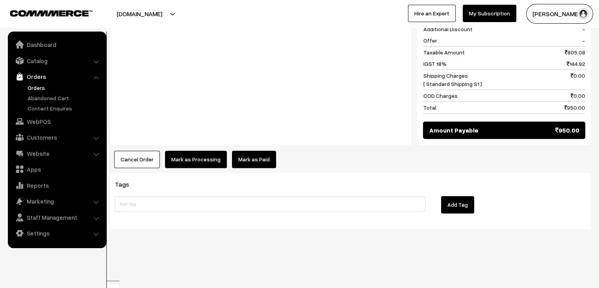
click at [35, 89] on link "Orders" at bounding box center [65, 88] width 78 height 8
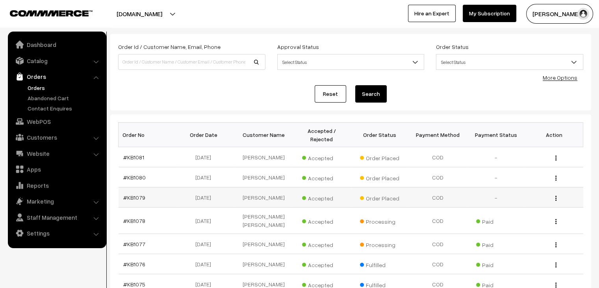
scroll to position [39, 0]
click at [129, 193] on link "#KB1079" at bounding box center [134, 196] width 22 height 7
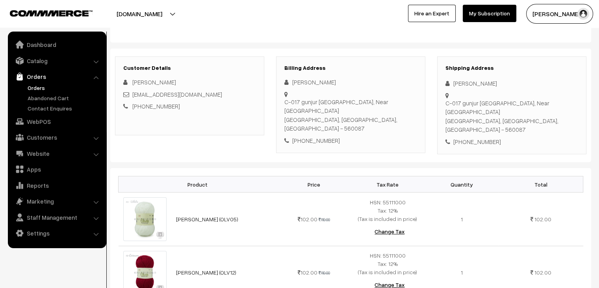
scroll to position [79, 0]
drag, startPoint x: 321, startPoint y: 82, endPoint x: 309, endPoint y: 82, distance: 12.2
click at [309, 82] on div "Mhasi Kelly" at bounding box center [350, 82] width 133 height 9
click at [305, 118] on div "C-017 gunjur playa Panathur Main road, Near sri sideeshwara flour mill Bengolor…" at bounding box center [350, 114] width 133 height 35
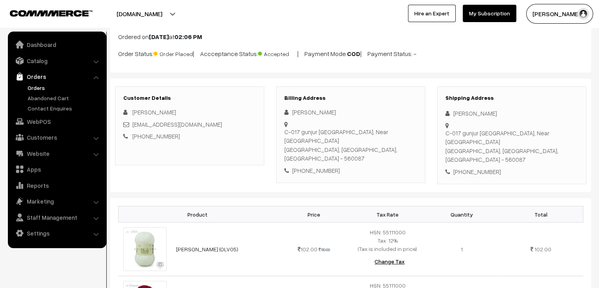
scroll to position [39, 0]
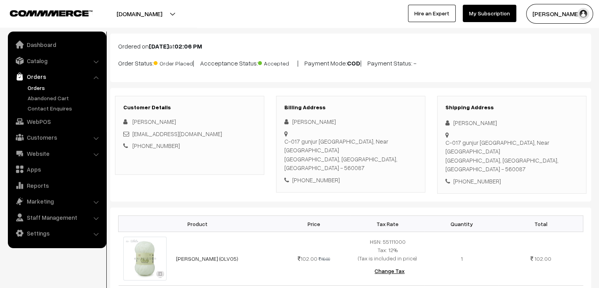
click at [32, 89] on link "Orders" at bounding box center [65, 88] width 78 height 8
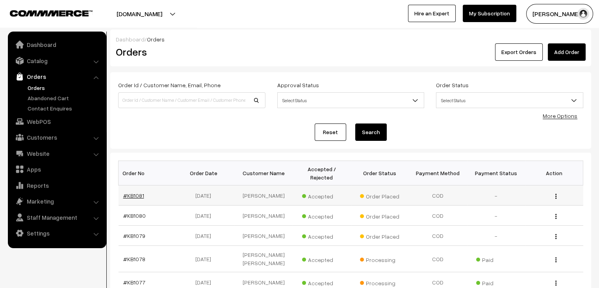
click at [128, 192] on link "#KB1081" at bounding box center [133, 195] width 21 height 7
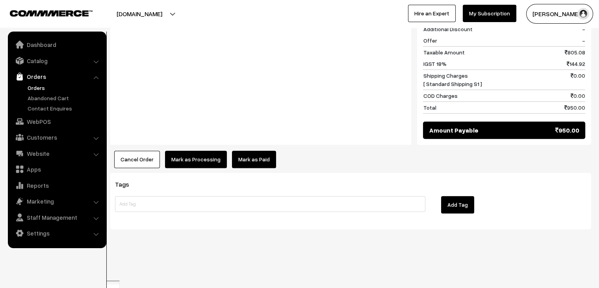
click at [238, 167] on link "Mark as Paid" at bounding box center [254, 159] width 44 height 17
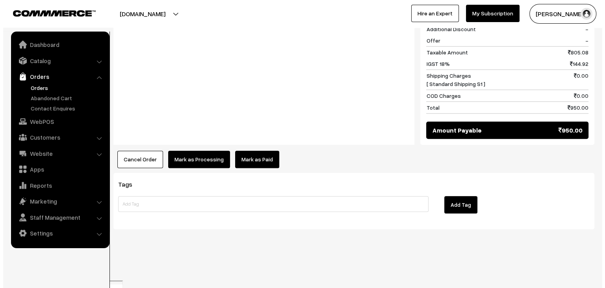
scroll to position [402, 0]
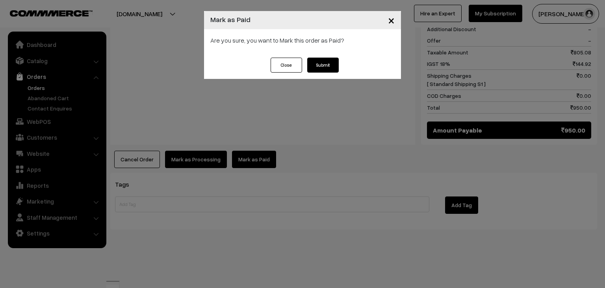
click at [328, 61] on button "Submit" at bounding box center [323, 65] width 32 height 15
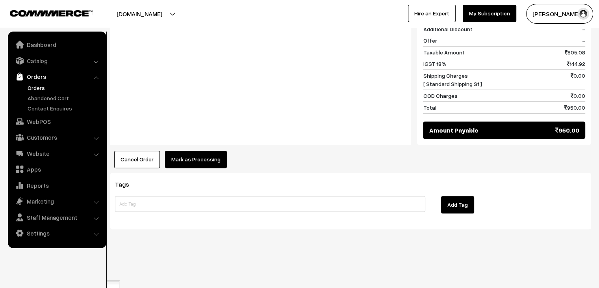
click at [197, 168] on button "Mark as Processing" at bounding box center [196, 159] width 62 height 17
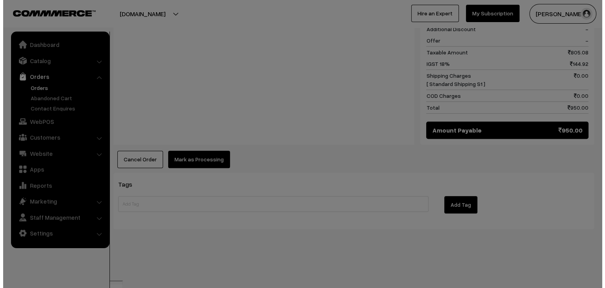
scroll to position [402, 0]
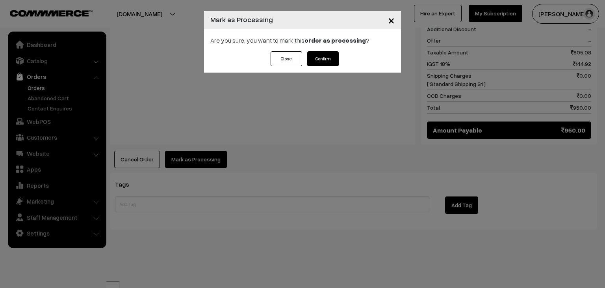
click at [327, 63] on button "Confirm" at bounding box center [323, 58] width 32 height 15
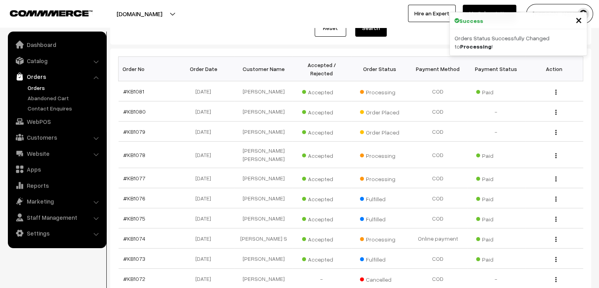
scroll to position [118, 0]
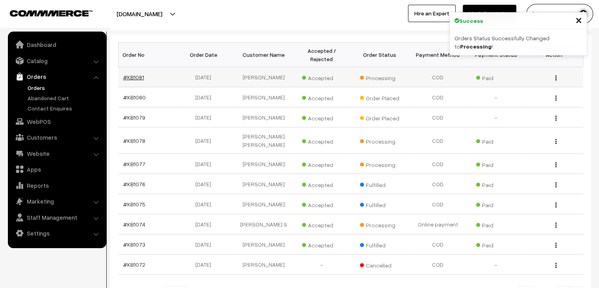
click at [126, 74] on link "#KB1081" at bounding box center [133, 77] width 21 height 7
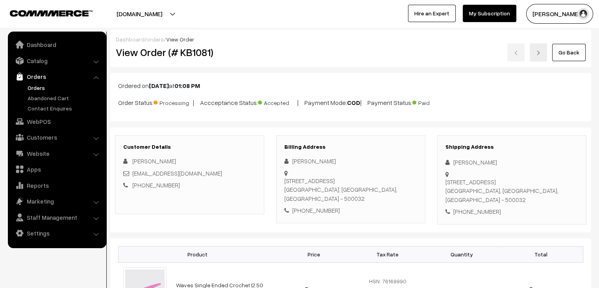
click at [38, 91] on link "Orders" at bounding box center [65, 88] width 78 height 8
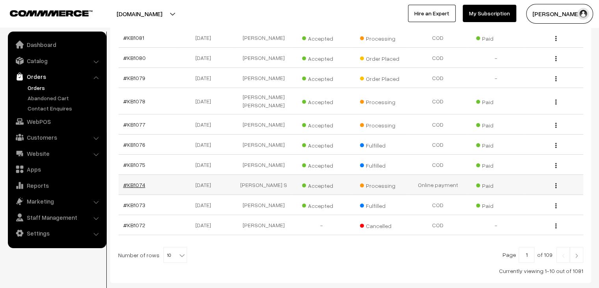
click at [134, 181] on link "#KB1074" at bounding box center [134, 184] width 22 height 7
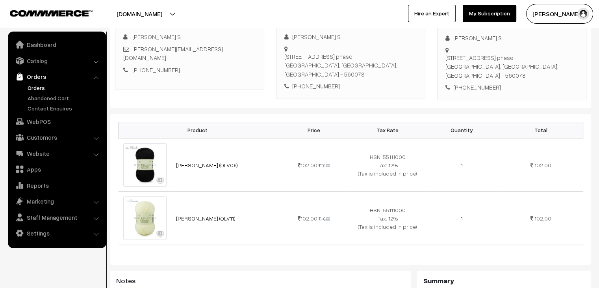
scroll to position [118, 0]
